Goal: Transaction & Acquisition: Purchase product/service

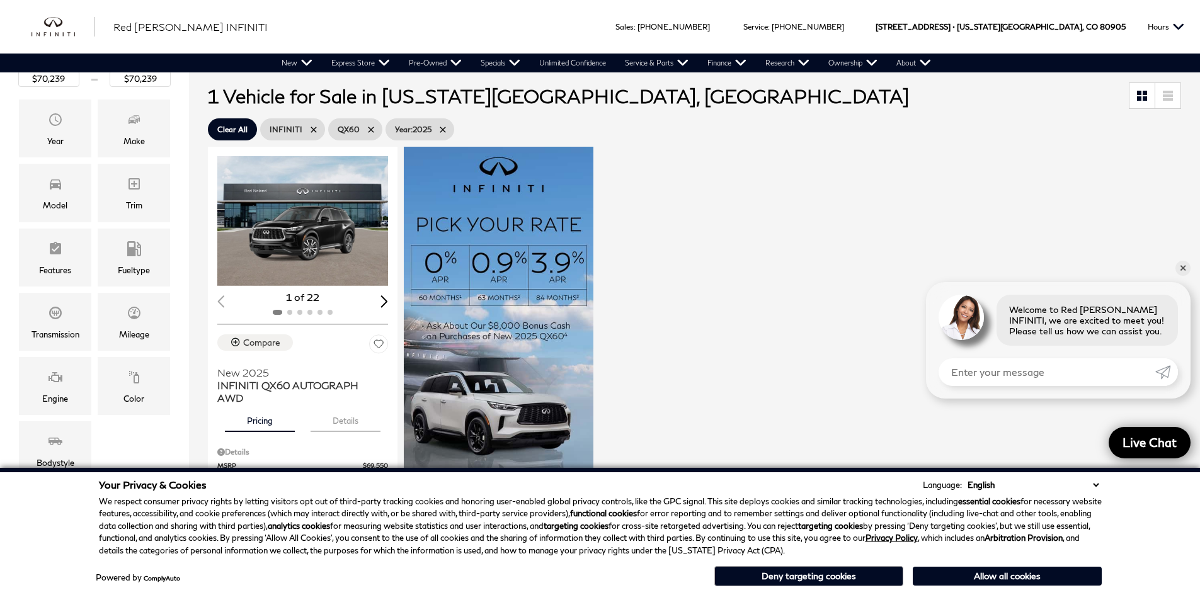
scroll to position [189, 0]
click at [1184, 270] on div "Loading... (22) View All Photos 1 of 22 Compare New 2025 INFINITI QX60 AUTOGRAP…" at bounding box center [694, 391] width 979 height 492
click at [1187, 268] on link "✕" at bounding box center [1182, 268] width 15 height 15
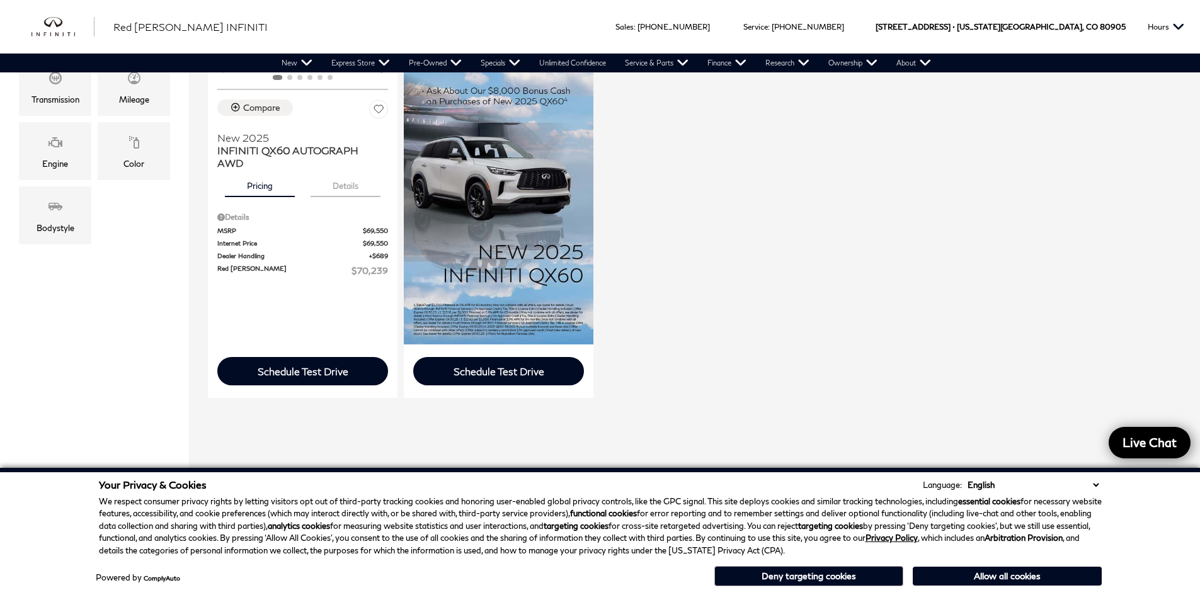
scroll to position [441, 0]
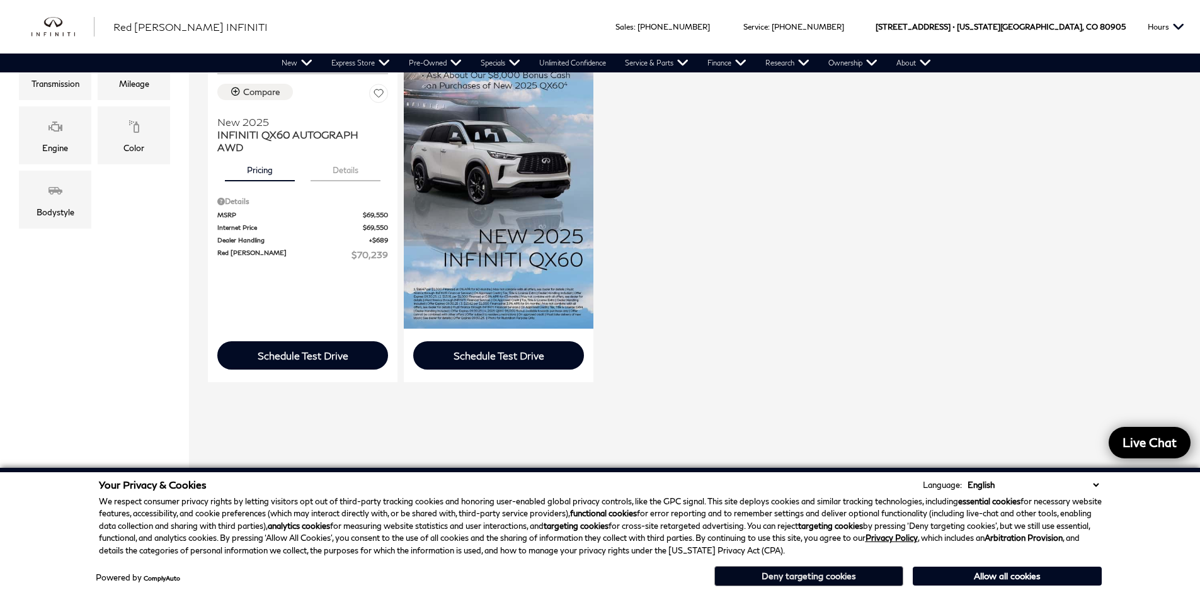
click at [849, 570] on button "Deny targeting cookies" at bounding box center [808, 576] width 189 height 20
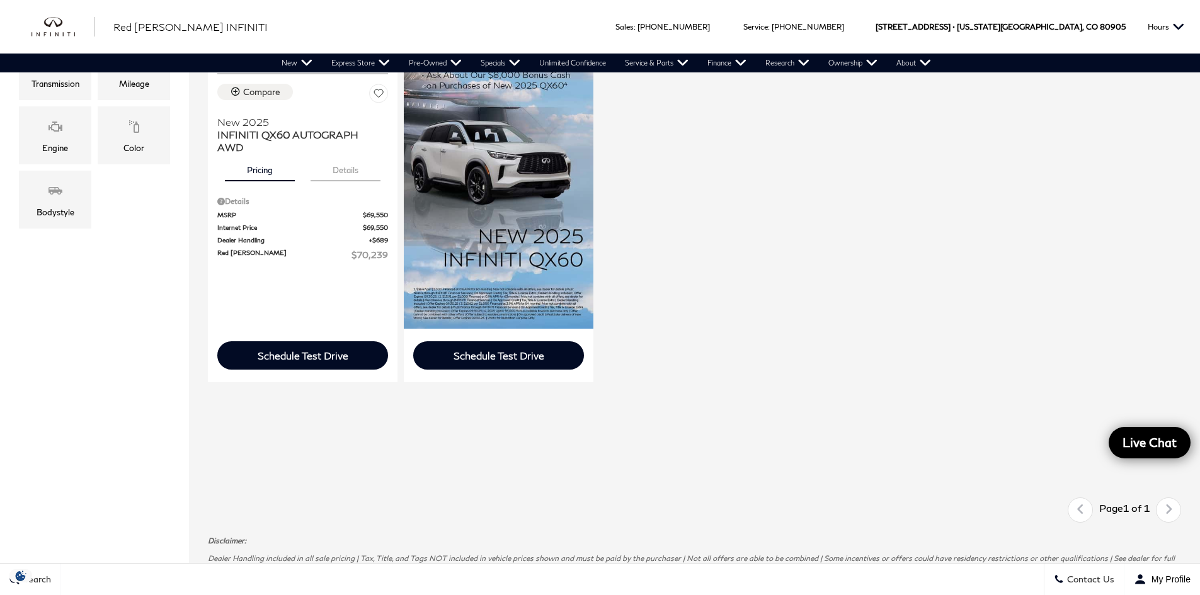
click at [773, 343] on div "Loading... (22) View All Photos 1 of 22 Compare New 2025 INFINITI QX60 AUTOGRAP…" at bounding box center [694, 139] width 979 height 492
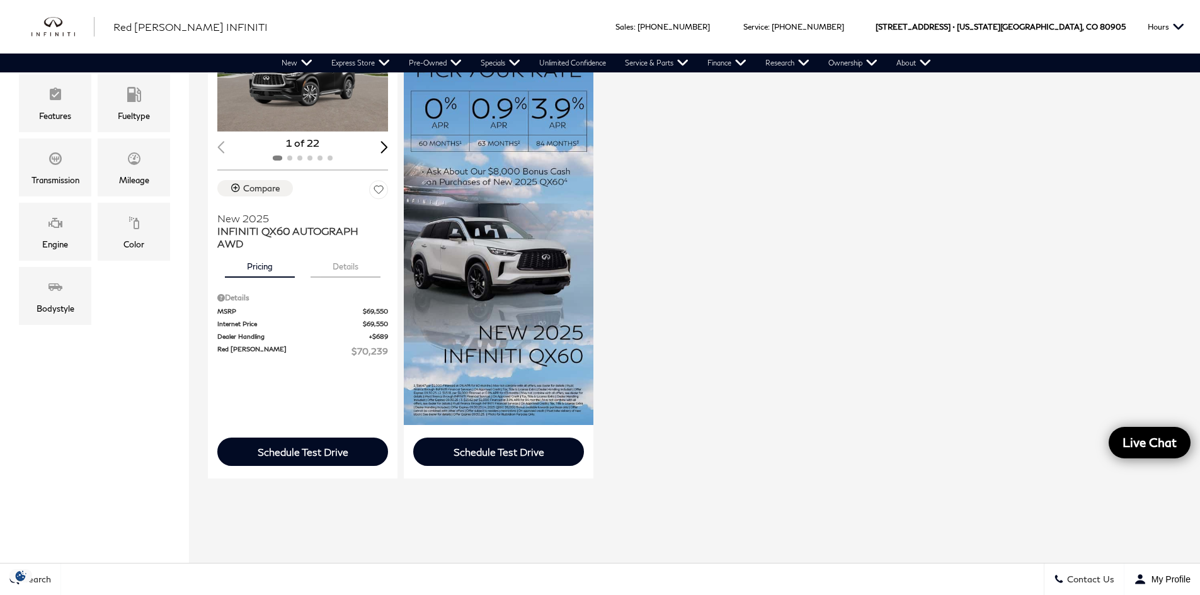
scroll to position [189, 0]
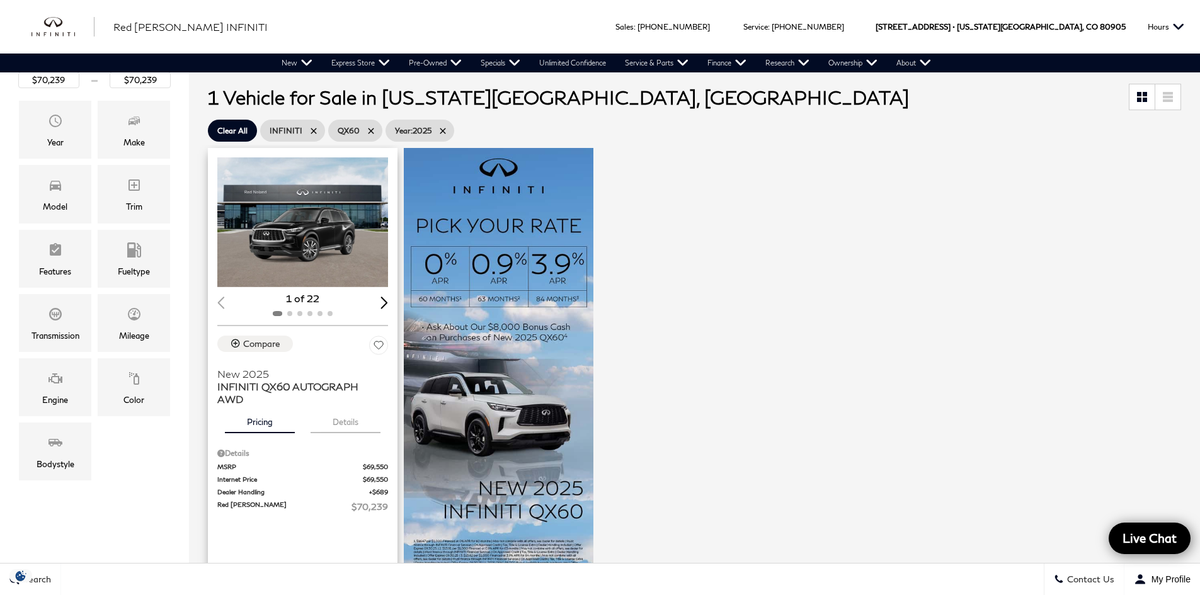
click at [388, 300] on div "Next slide" at bounding box center [384, 303] width 8 height 12
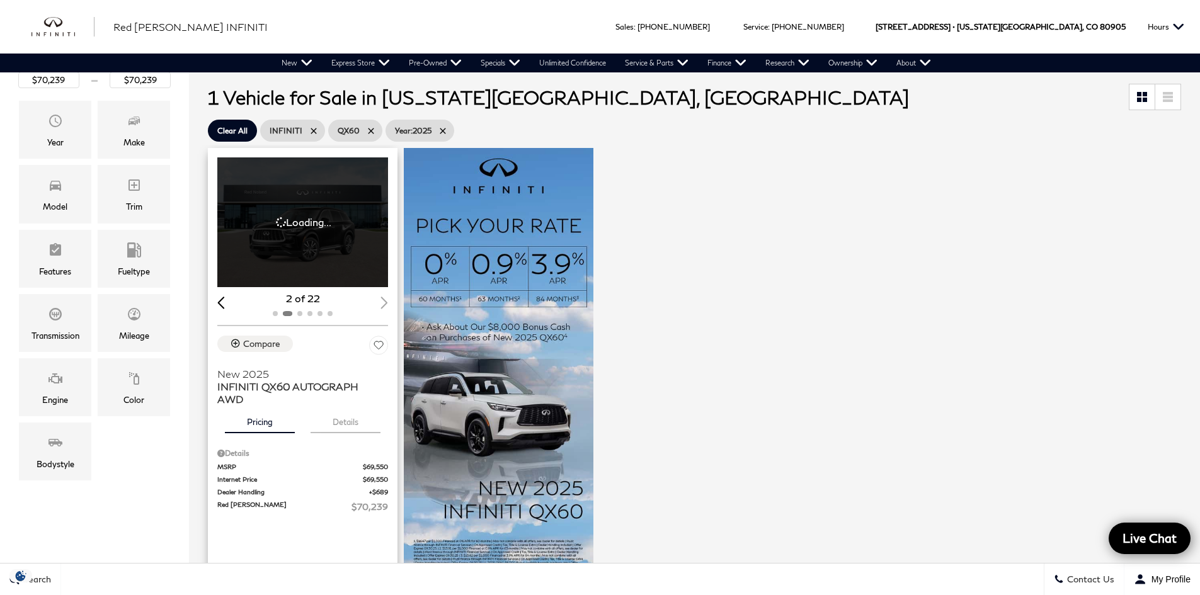
click at [388, 300] on div "2 of 22" at bounding box center [302, 299] width 171 height 14
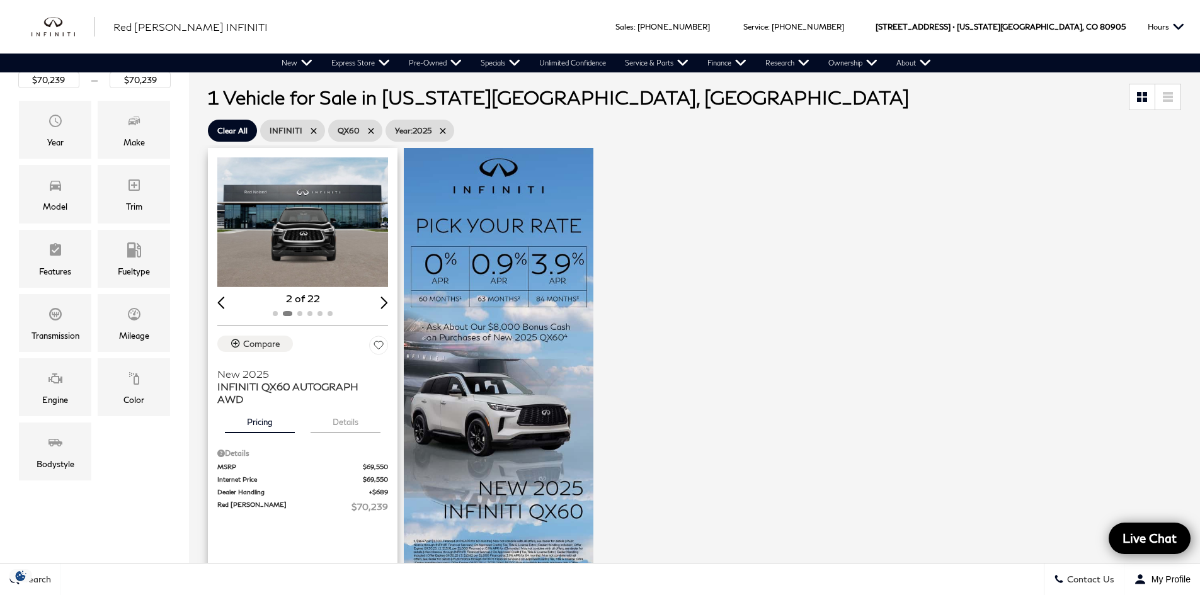
click at [381, 303] on div "Next slide" at bounding box center [384, 303] width 8 height 12
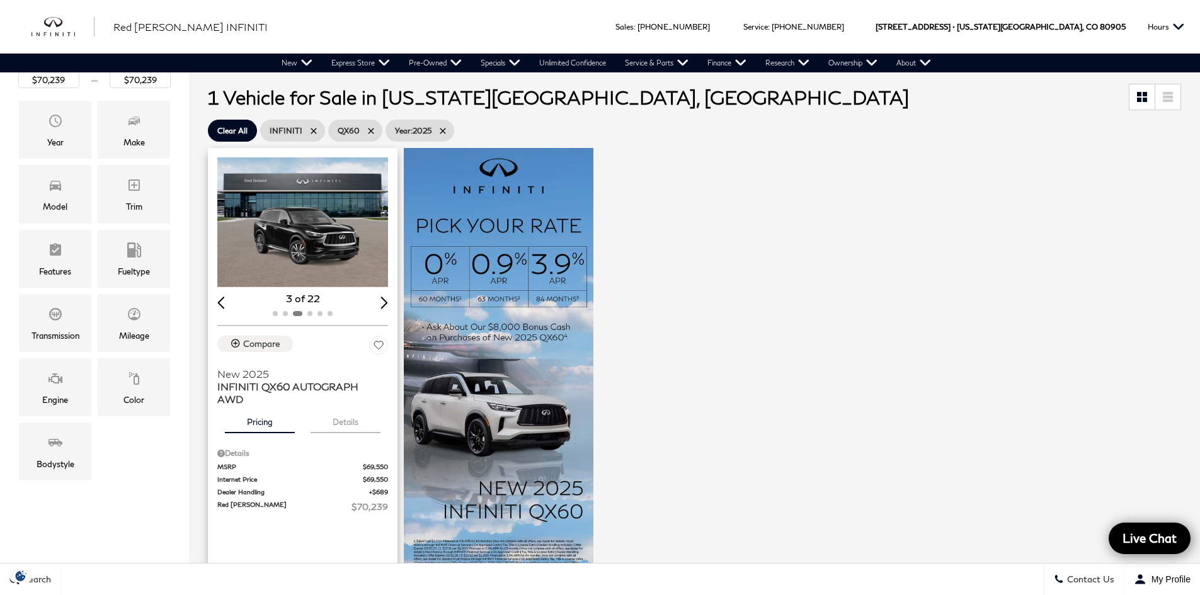
click at [381, 303] on div "Next slide" at bounding box center [384, 303] width 8 height 12
click at [438, 132] on icon at bounding box center [443, 131] width 10 height 10
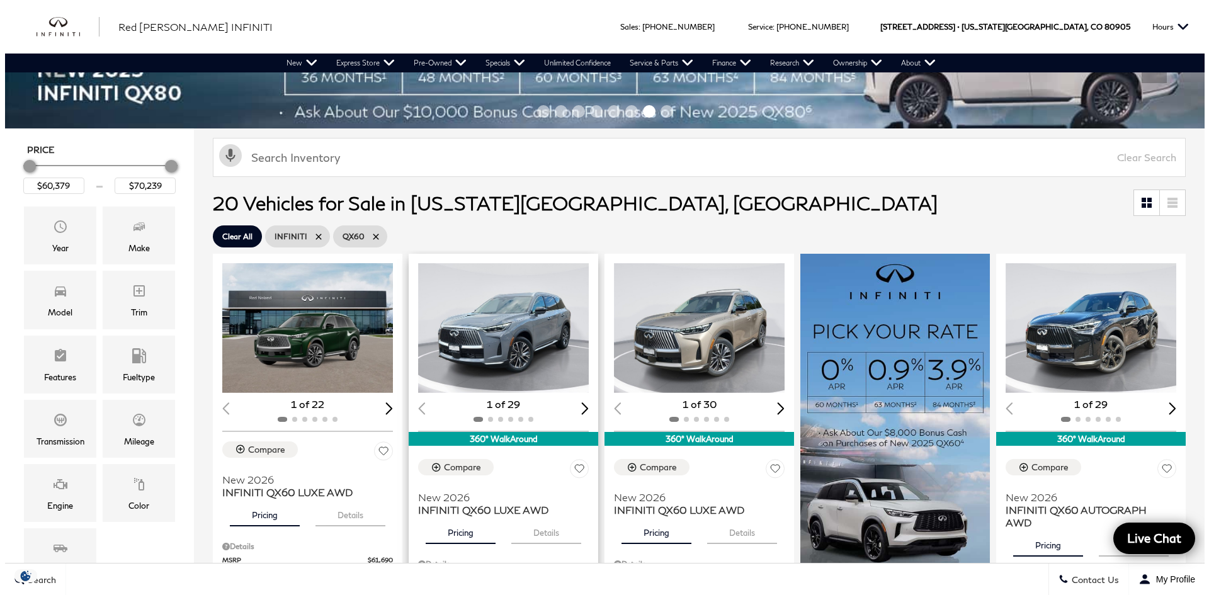
scroll to position [126, 0]
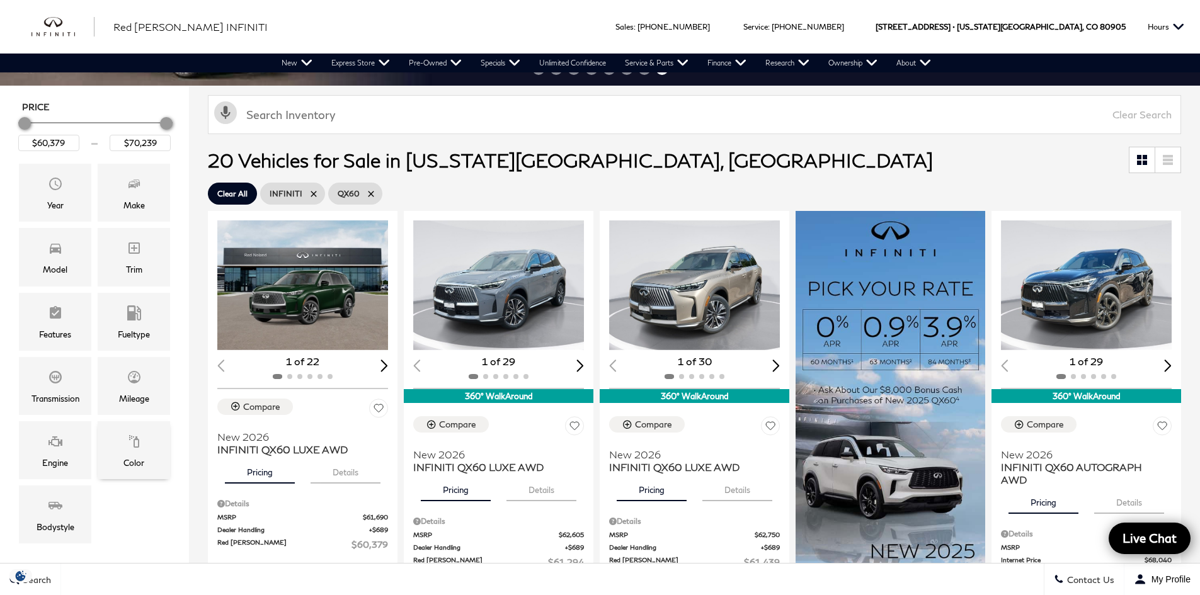
click at [135, 449] on span "Color" at bounding box center [134, 443] width 15 height 25
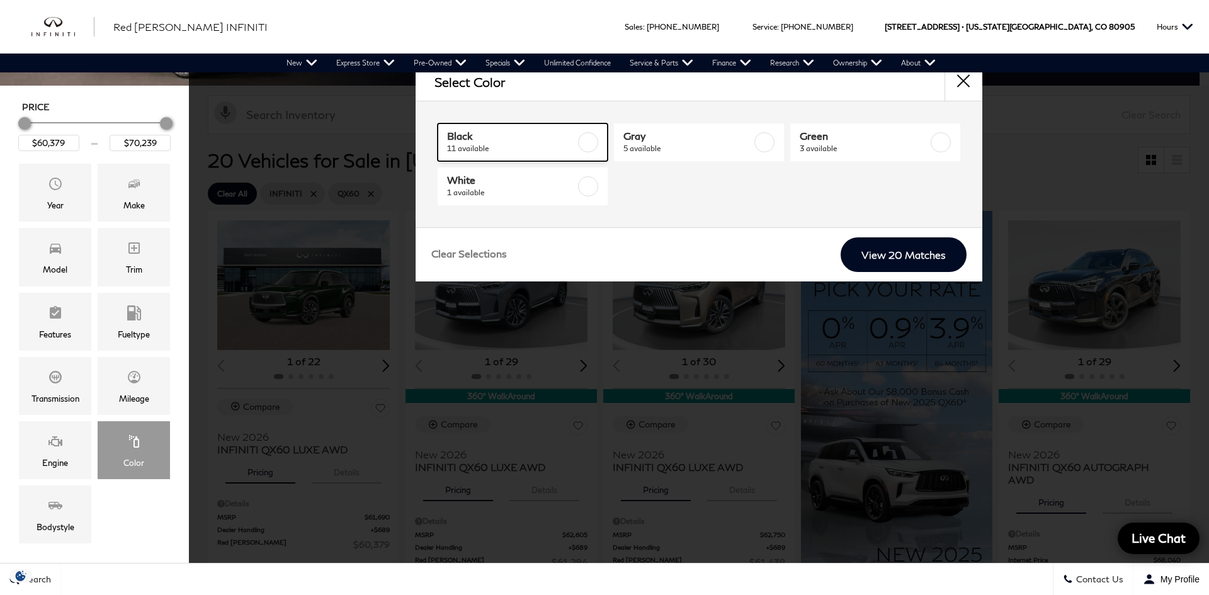
click at [589, 141] on label at bounding box center [588, 142] width 20 height 20
type input "$68,729"
checkbox input "true"
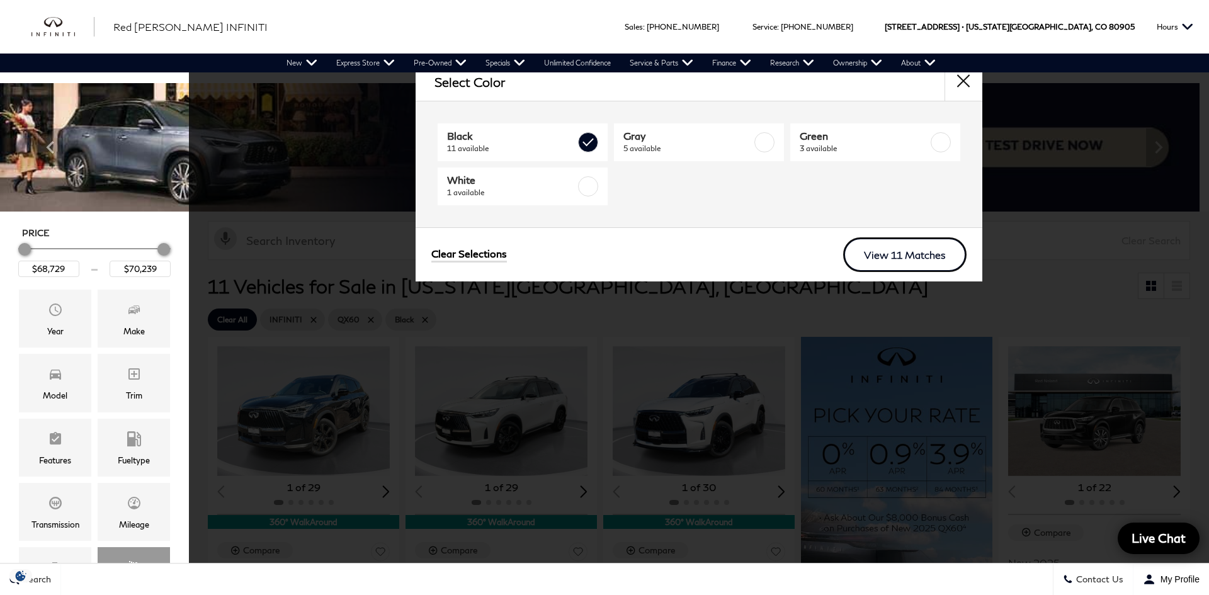
click at [931, 253] on link "View 11 Matches" at bounding box center [904, 254] width 123 height 35
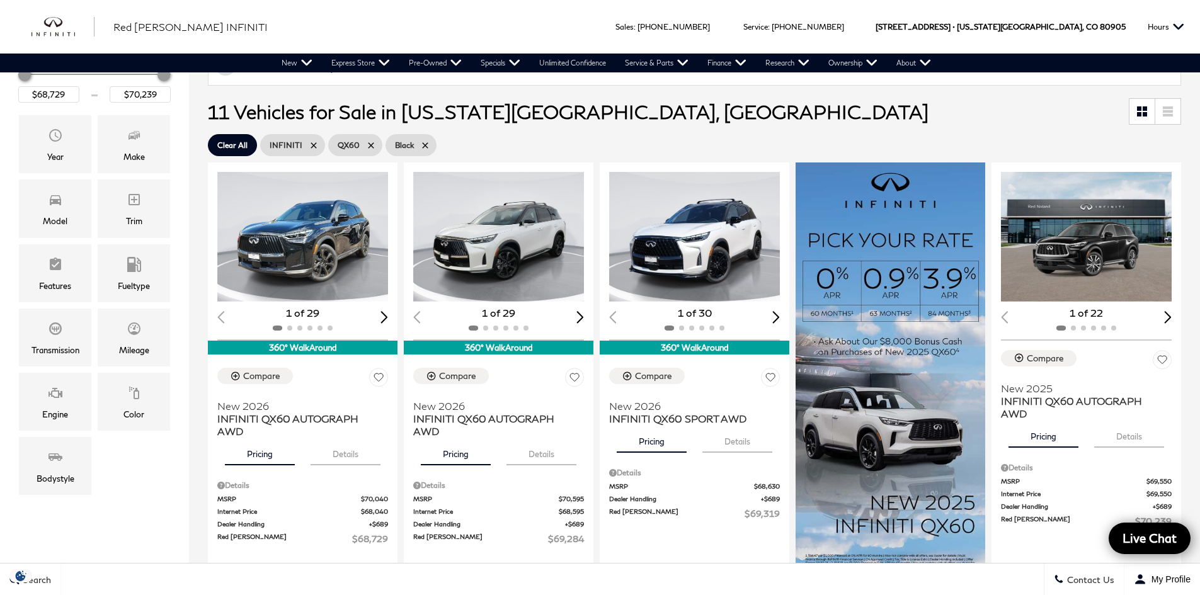
scroll to position [189, 0]
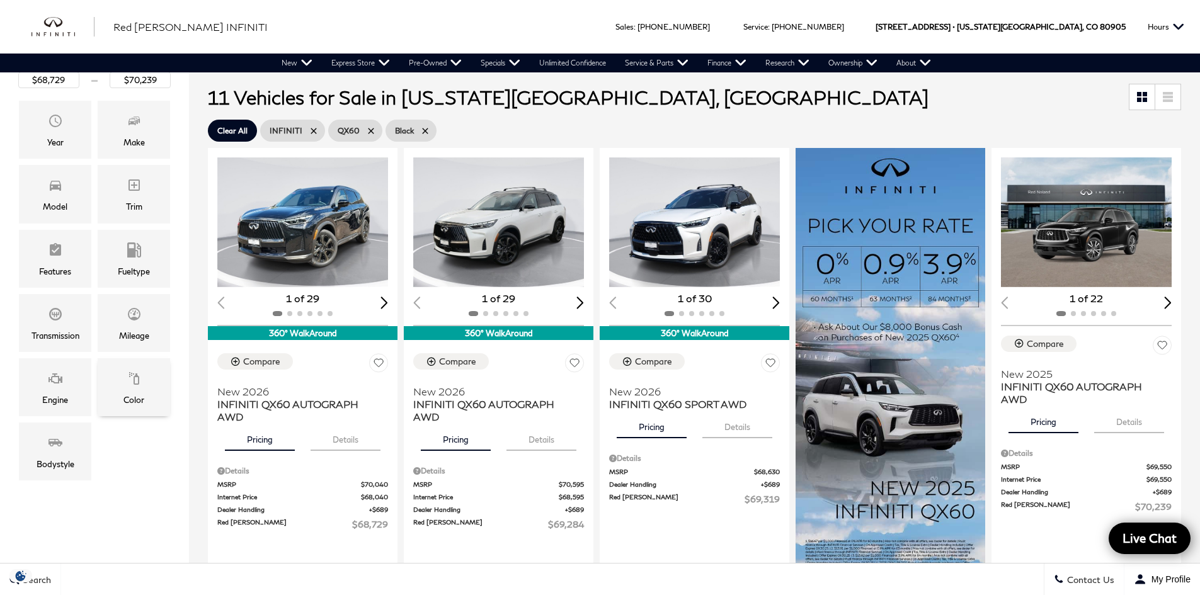
click at [149, 385] on div "Color" at bounding box center [134, 387] width 72 height 58
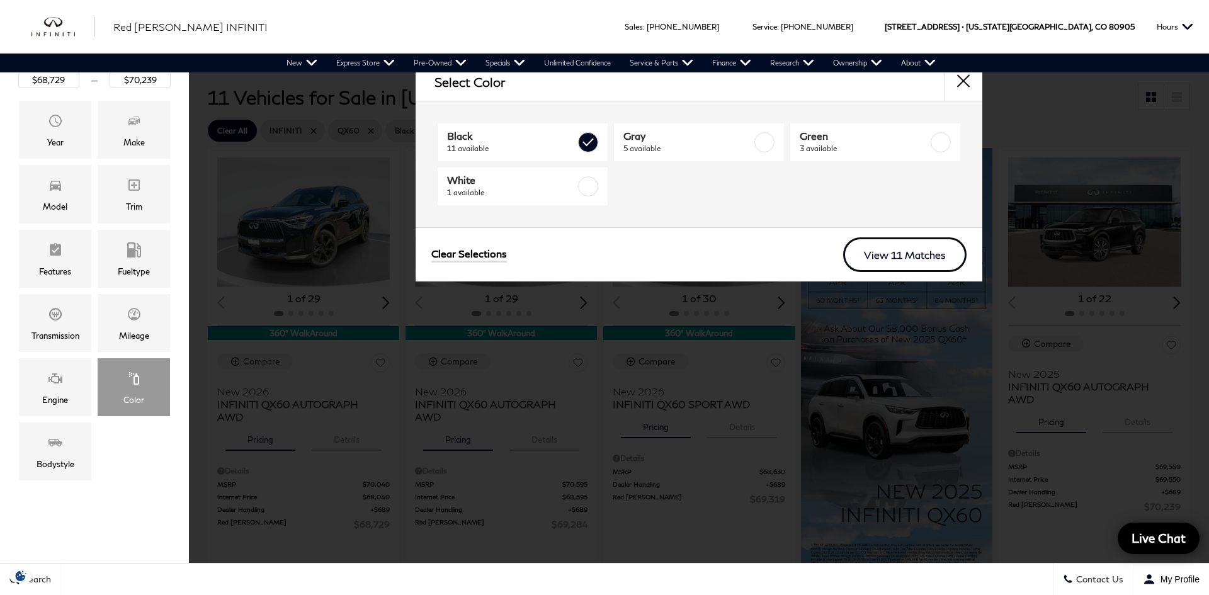
click at [875, 254] on link "View 11 Matches" at bounding box center [904, 254] width 123 height 35
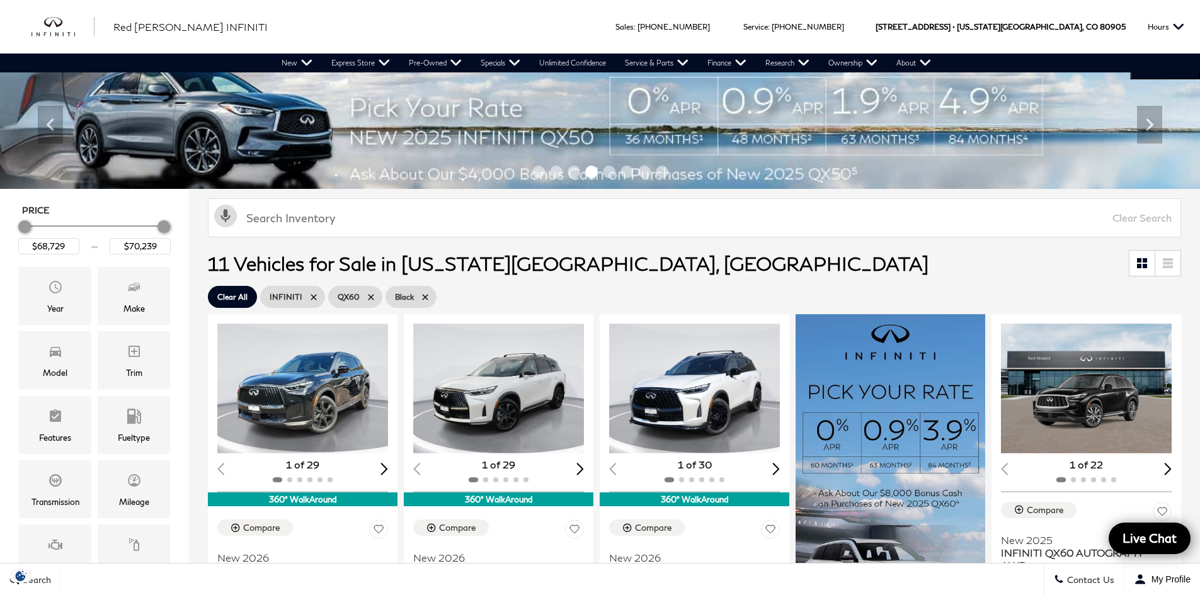
scroll to position [0, 0]
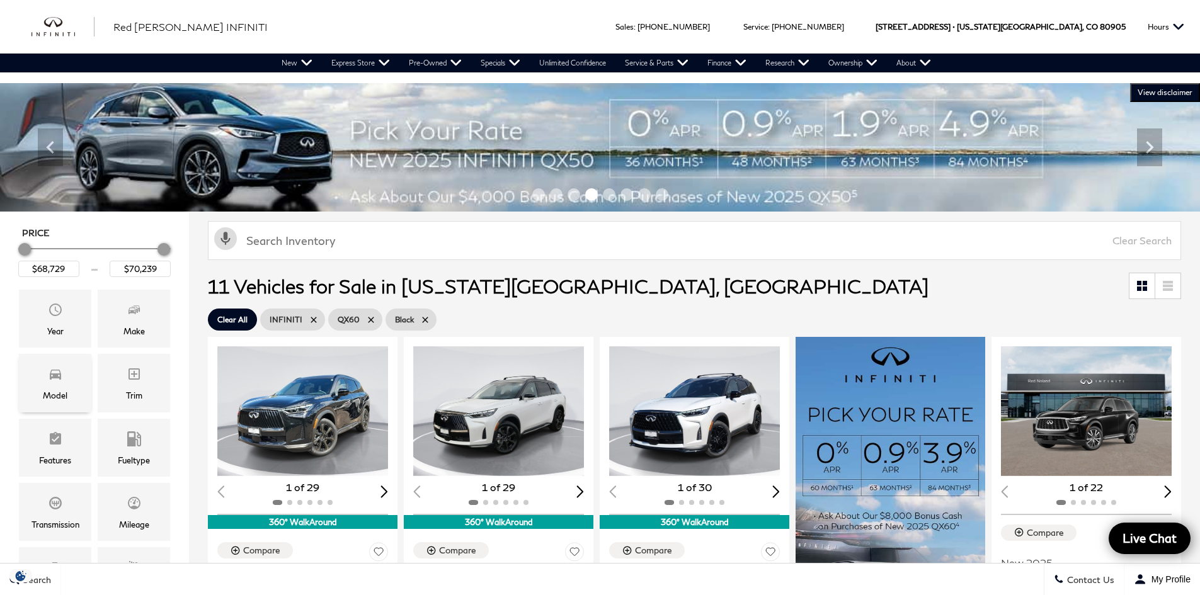
click at [74, 368] on div "Model" at bounding box center [55, 383] width 72 height 58
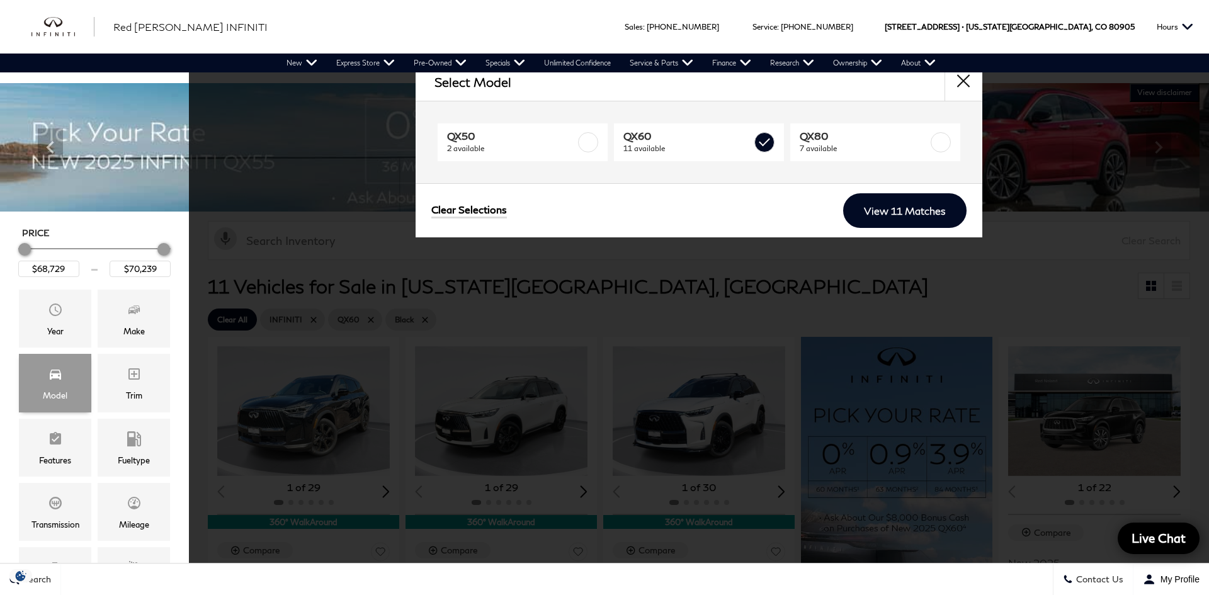
click at [74, 368] on div "Model" at bounding box center [55, 383] width 72 height 58
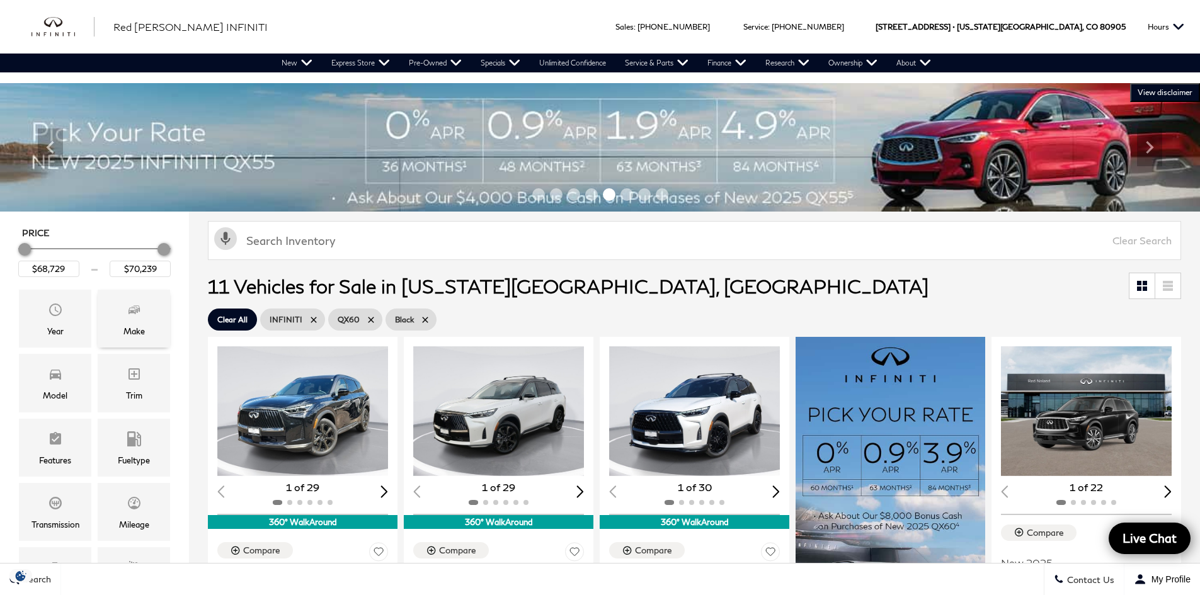
click at [126, 336] on div "Make" at bounding box center [133, 331] width 21 height 14
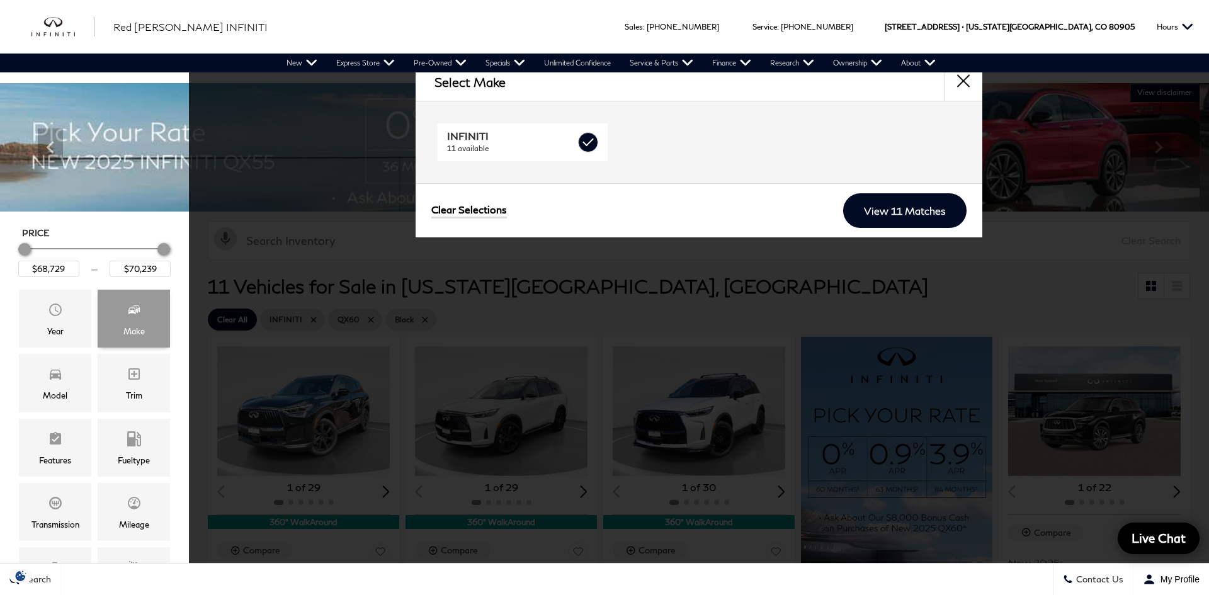
click at [126, 336] on div "Make" at bounding box center [133, 331] width 21 height 14
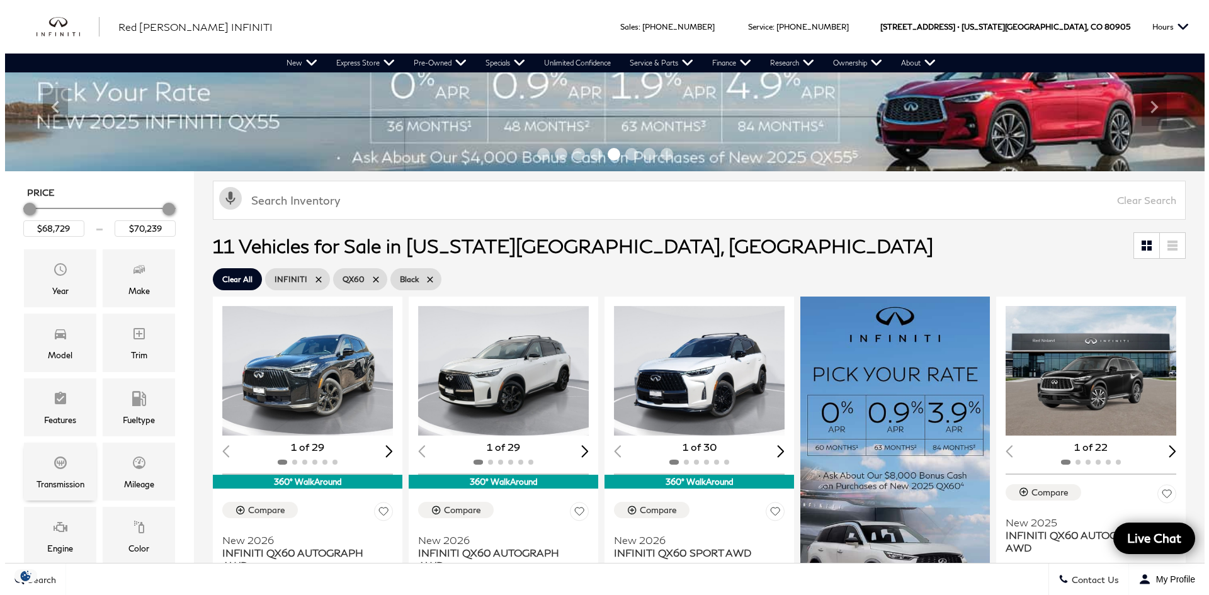
scroll to position [63, 0]
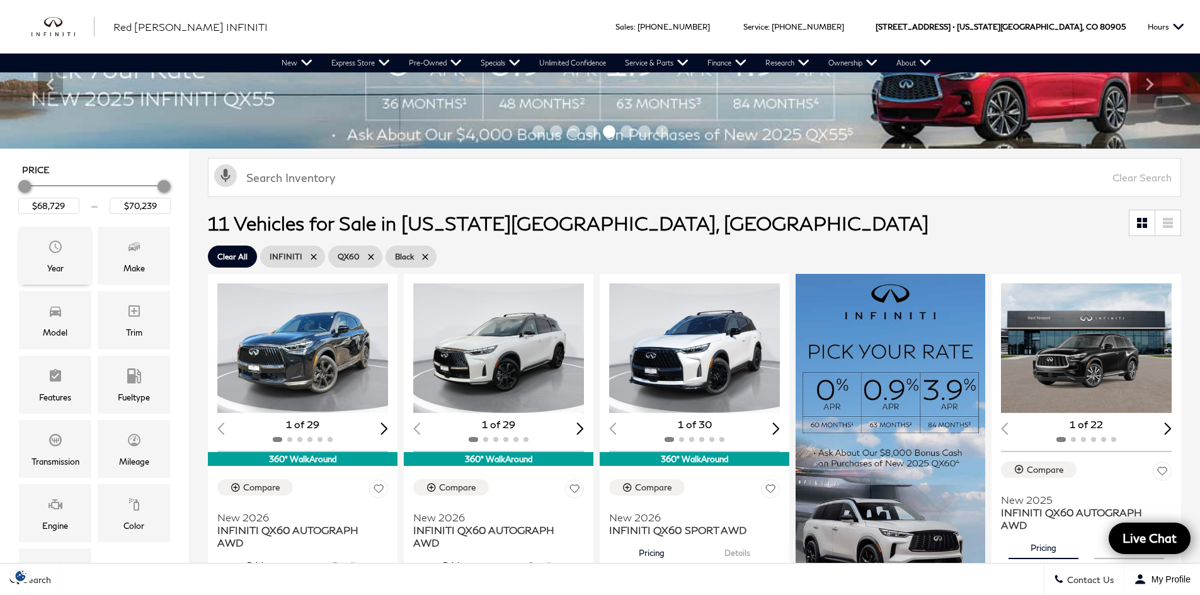
click at [47, 270] on div "Year" at bounding box center [55, 268] width 16 height 14
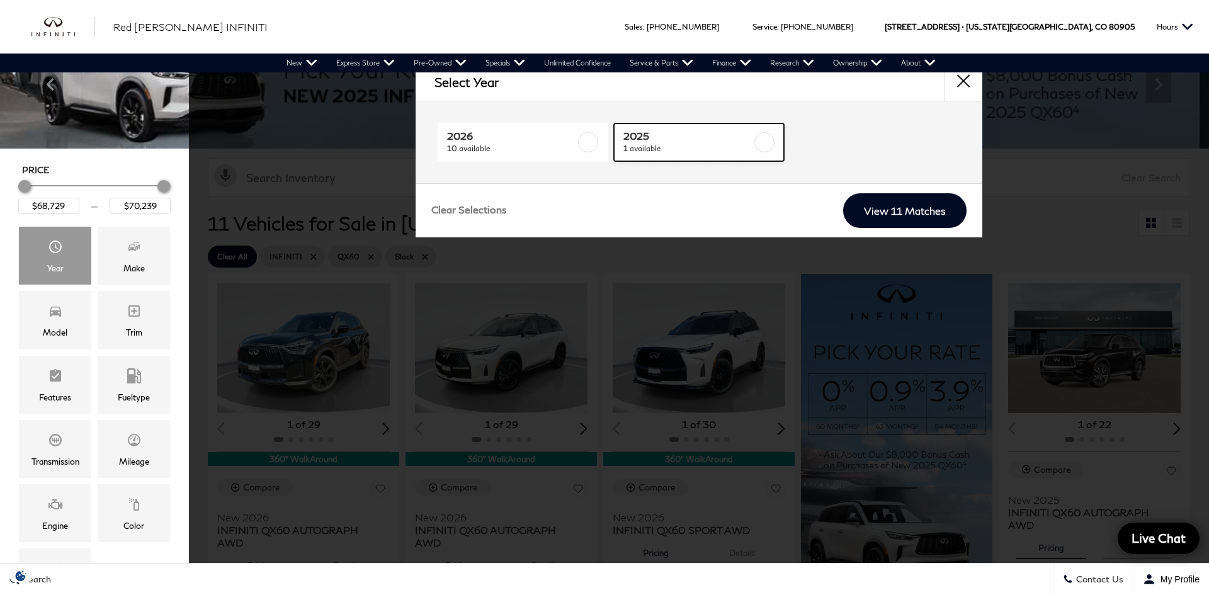
click at [778, 145] on link "2025 1 available" at bounding box center [699, 142] width 170 height 38
type input "$70,239"
checkbox input "true"
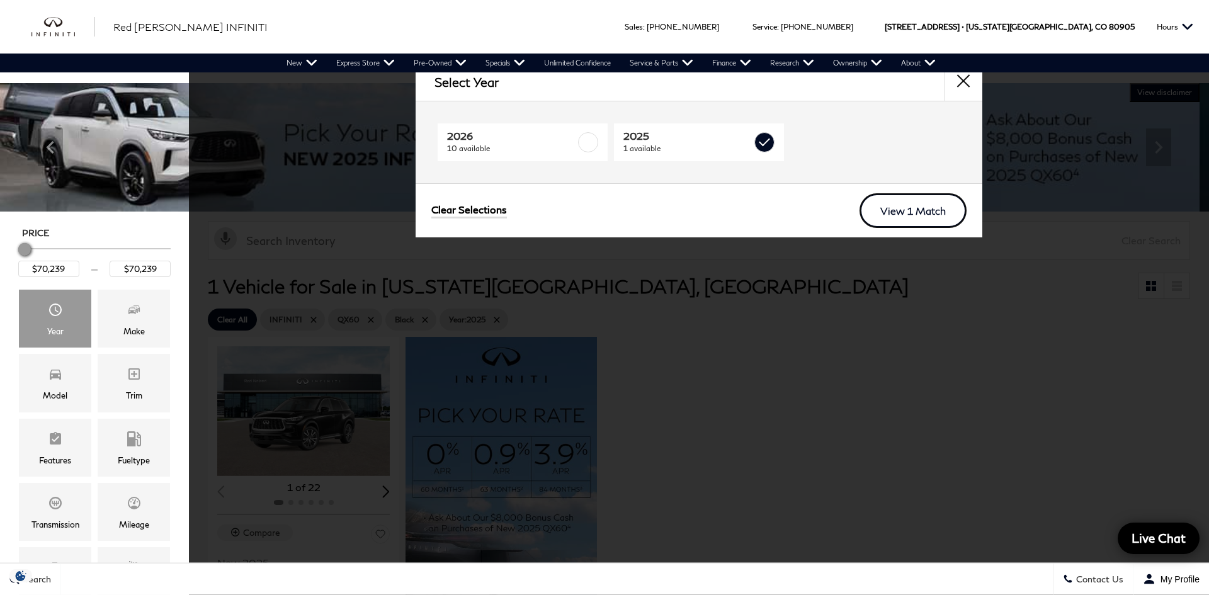
click at [904, 210] on link "View 1 Match" at bounding box center [913, 210] width 107 height 35
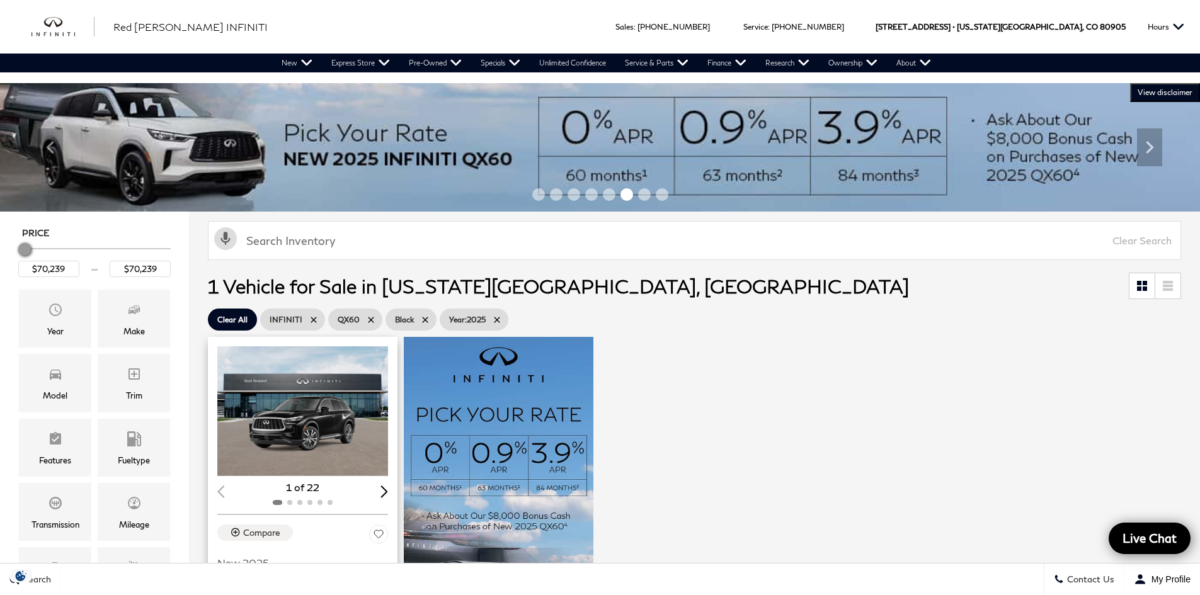
click at [286, 419] on img "1 / 2" at bounding box center [303, 411] width 173 height 130
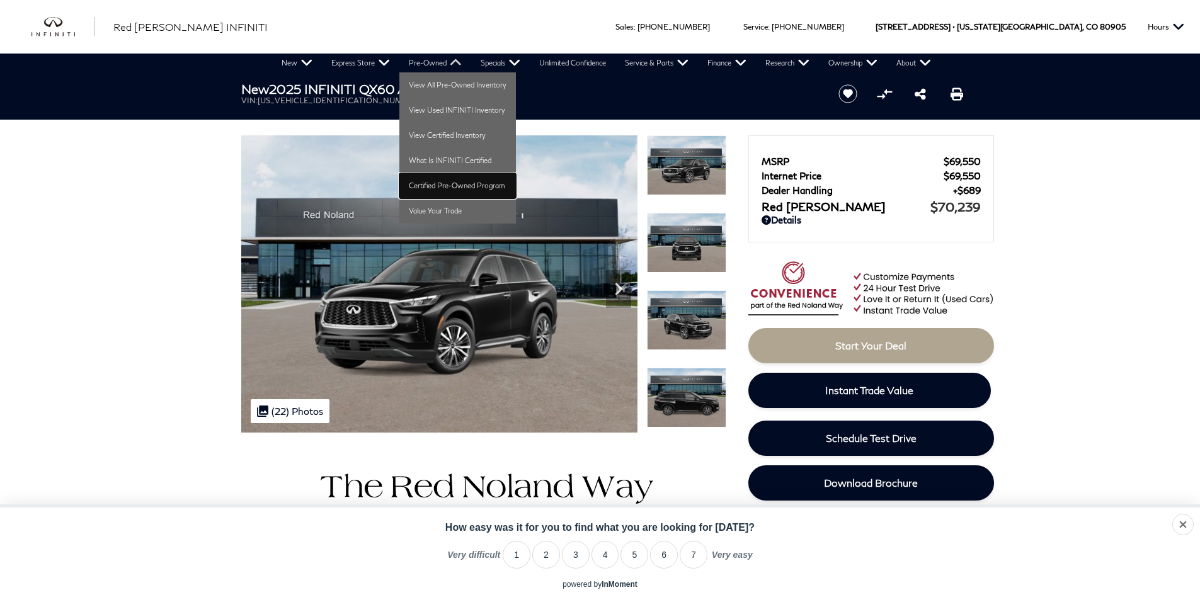
click at [450, 180] on link "Certified Pre-Owned Program" at bounding box center [457, 185] width 116 height 25
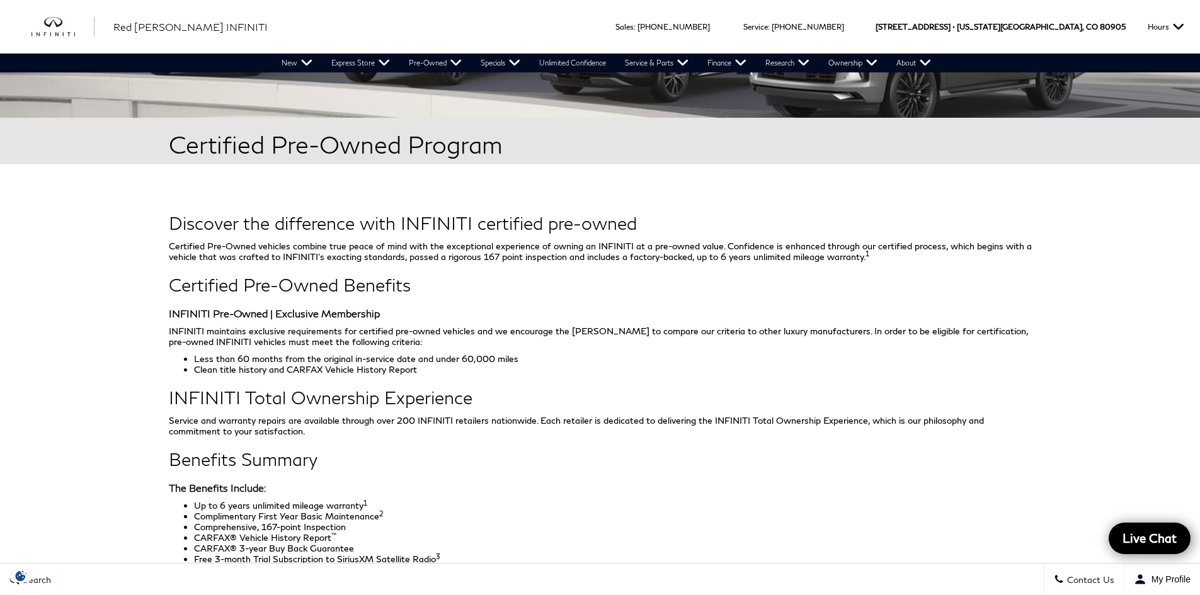
scroll to position [567, 0]
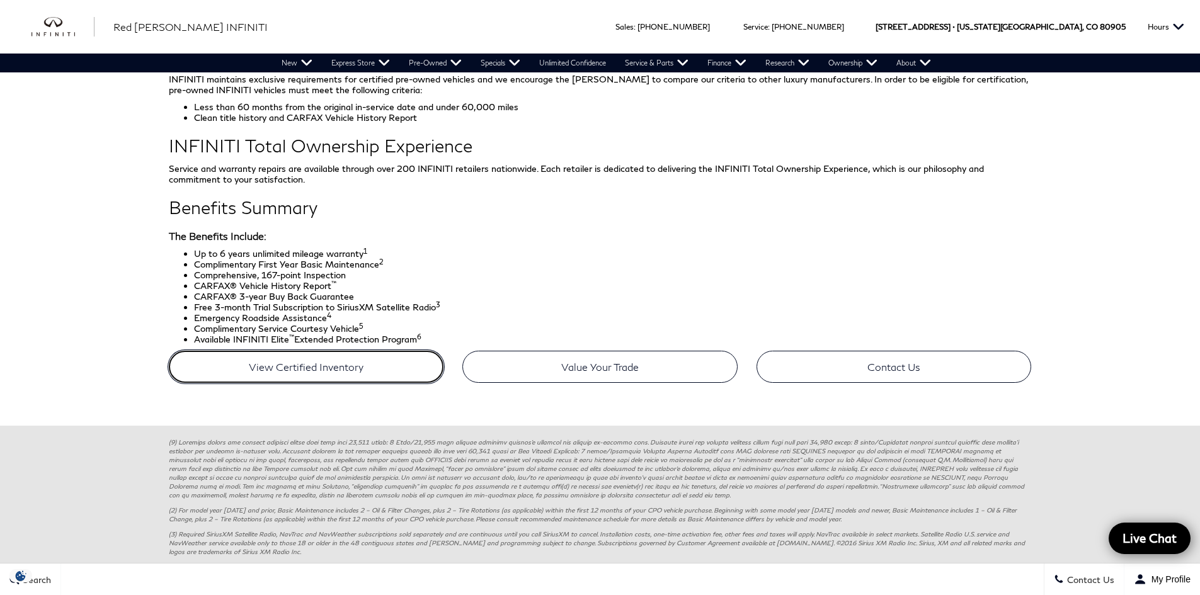
click at [326, 360] on link "View Certified Inventory" at bounding box center [306, 367] width 275 height 32
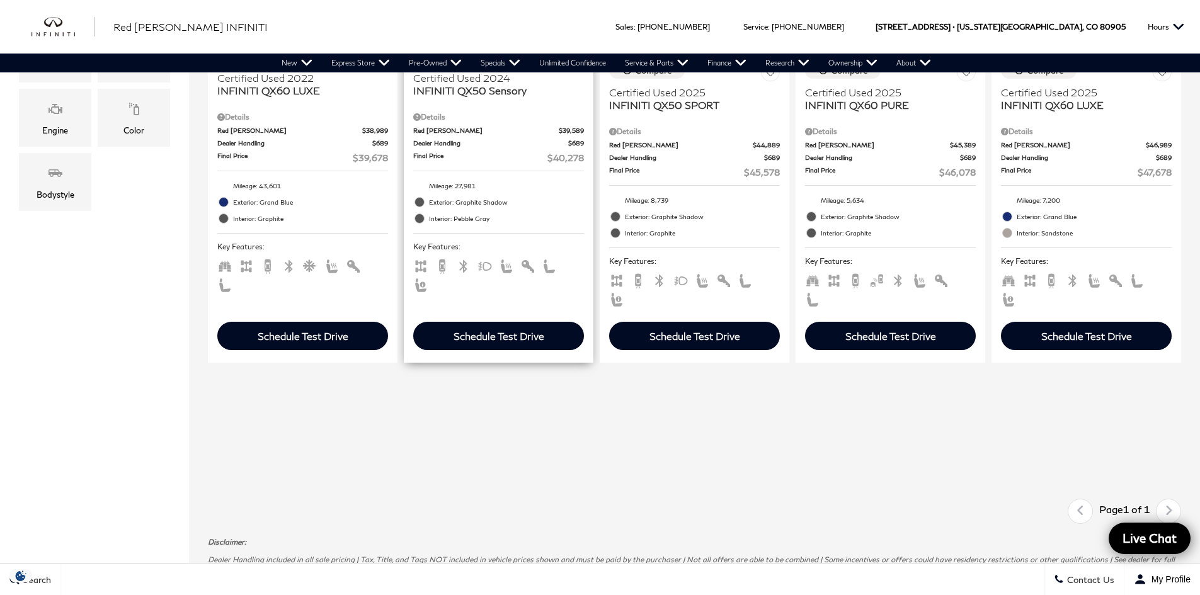
scroll to position [504, 0]
